Goal: Task Accomplishment & Management: Manage account settings

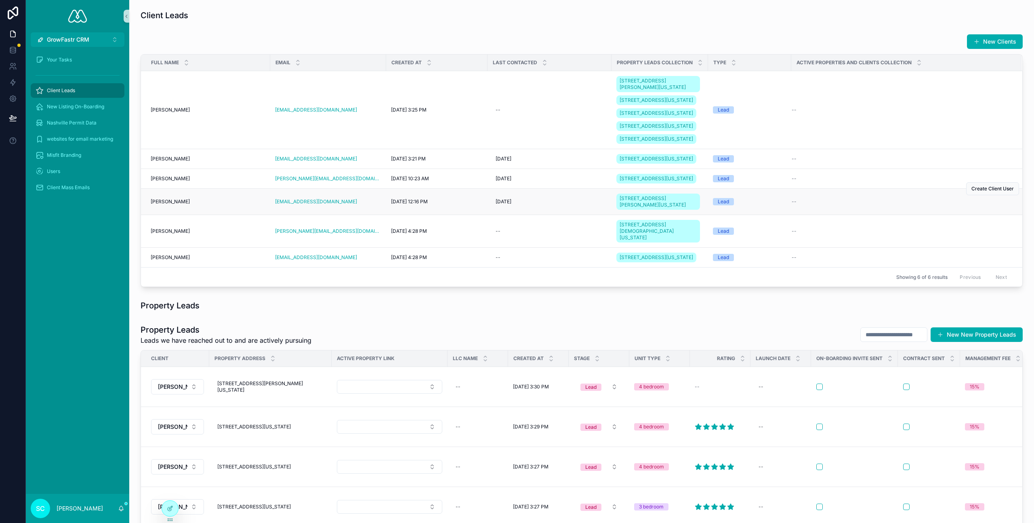
click at [177, 205] on div "[PERSON_NAME] [PERSON_NAME]" at bounding box center [208, 201] width 115 height 6
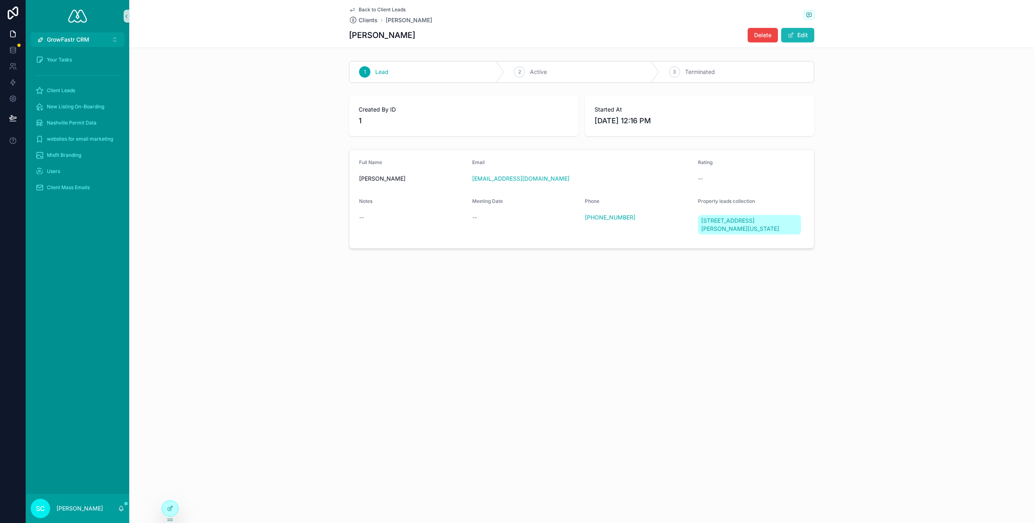
click at [806, 36] on button "Edit" at bounding box center [797, 35] width 33 height 15
click at [803, 35] on button "Done" at bounding box center [795, 35] width 37 height 15
click at [358, 8] on link "Back to Client Leads" at bounding box center [377, 9] width 57 height 6
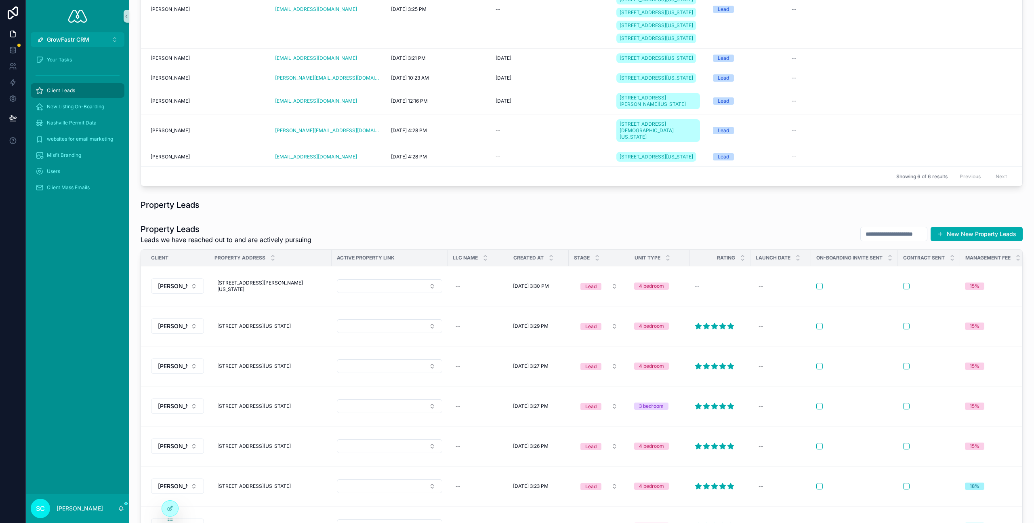
scroll to position [97, 0]
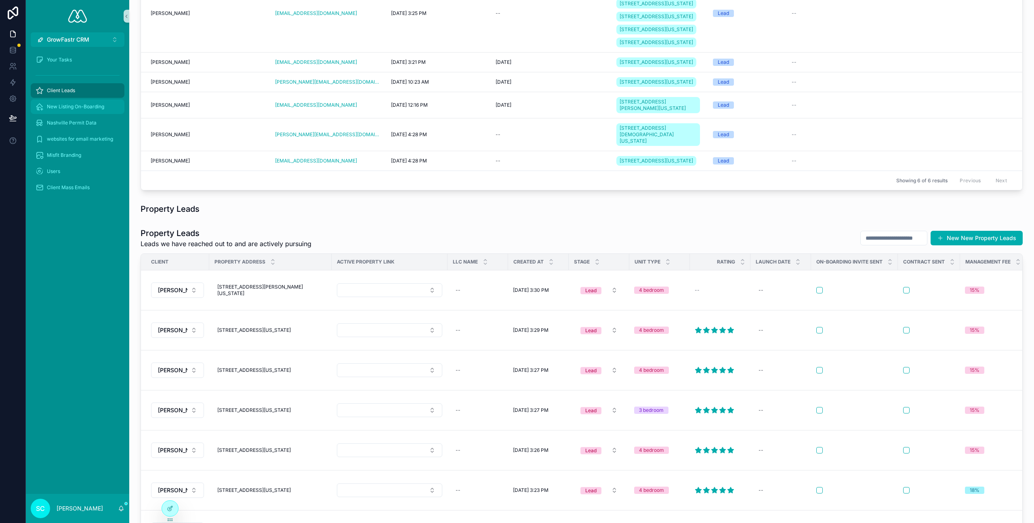
click at [100, 103] on span "New Listing On-Boarding" at bounding box center [75, 106] width 57 height 6
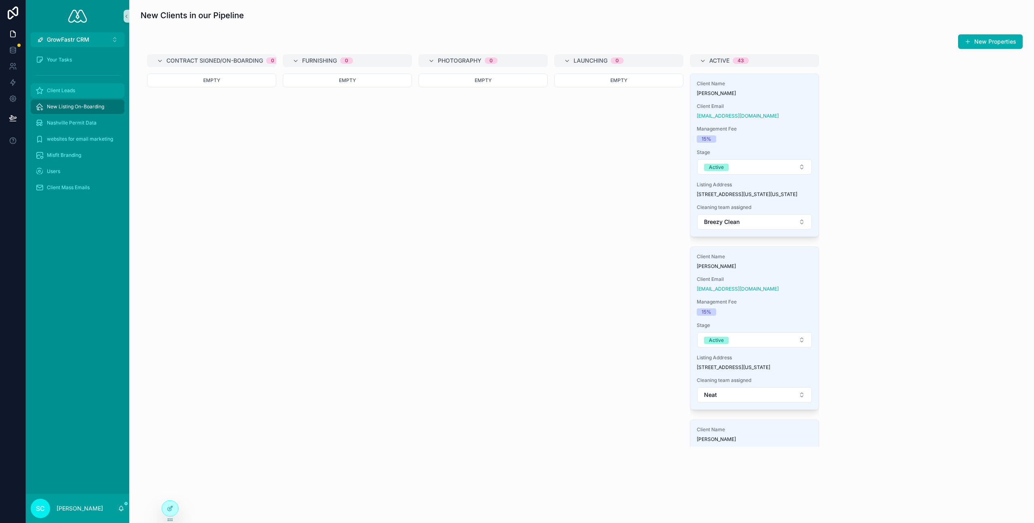
click at [78, 88] on div "Client Leads" at bounding box center [78, 90] width 84 height 13
